Goal: Find specific page/section: Find specific page/section

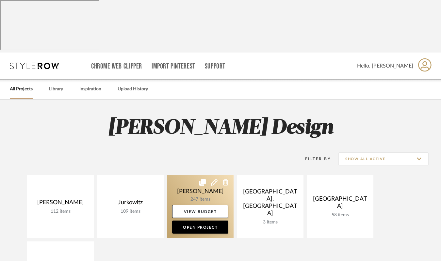
click at [190, 175] on link at bounding box center [200, 206] width 67 height 63
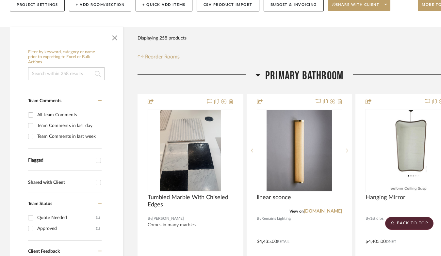
scroll to position [138, 0]
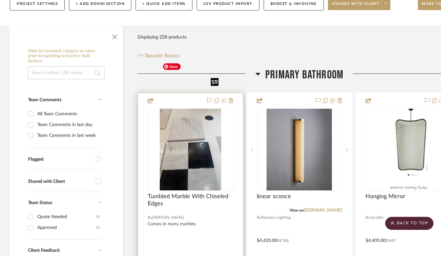
click at [183, 115] on img "0" at bounding box center [190, 150] width 61 height 82
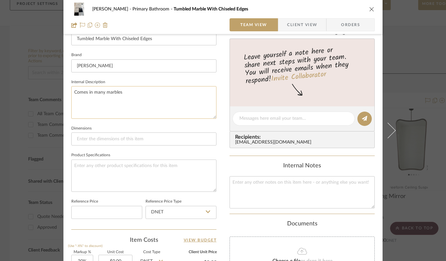
scroll to position [0, 0]
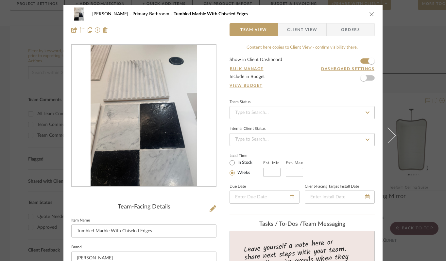
click at [32, 44] on div "[PERSON_NAME] Primary Bathroom Tumbled Marble With Chiseled Edges Team View Cli…" at bounding box center [223, 130] width 446 height 261
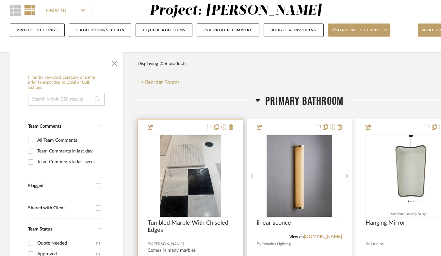
scroll to position [114, 0]
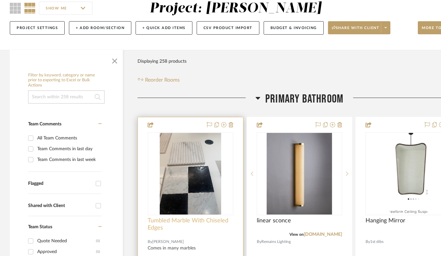
click at [153, 217] on span "Tumbled Marble With Chiseled Edges" at bounding box center [191, 224] width 86 height 14
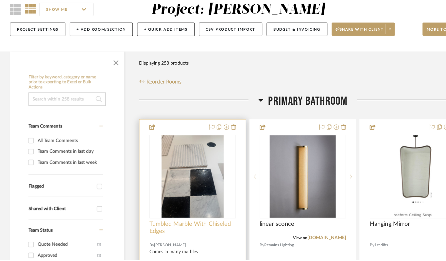
scroll to position [0, 0]
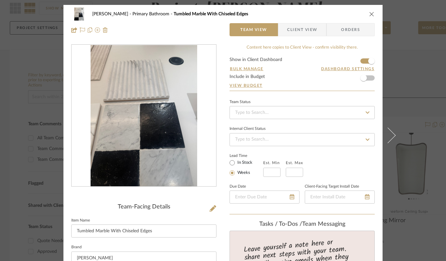
click at [424, 235] on div "[PERSON_NAME] Primary Bathroom Tumbled Marble With Chiseled Edges Team View Cli…" at bounding box center [223, 130] width 446 height 261
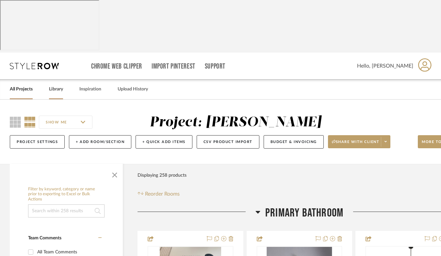
click at [54, 85] on link "Library" at bounding box center [56, 89] width 14 height 9
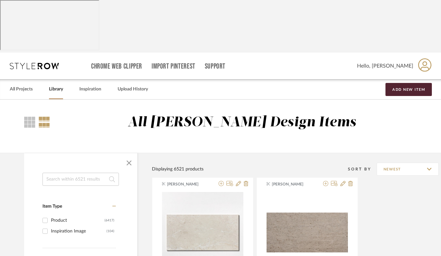
click at [55, 173] on input at bounding box center [80, 179] width 76 height 13
type input "marble tile"
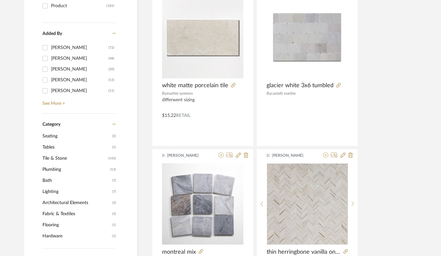
scroll to position [145, 0]
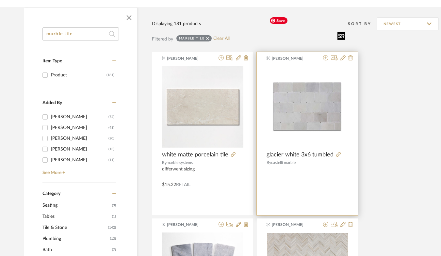
click at [324, 66] on img "0" at bounding box center [307, 106] width 81 height 81
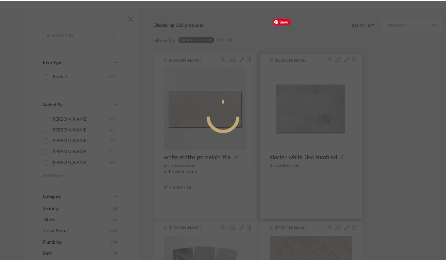
scroll to position [0, 0]
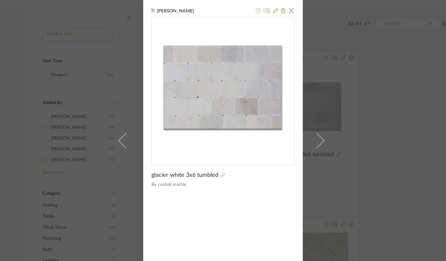
click at [222, 178] on icon at bounding box center [222, 175] width 5 height 5
